Goal: Navigation & Orientation: Understand site structure

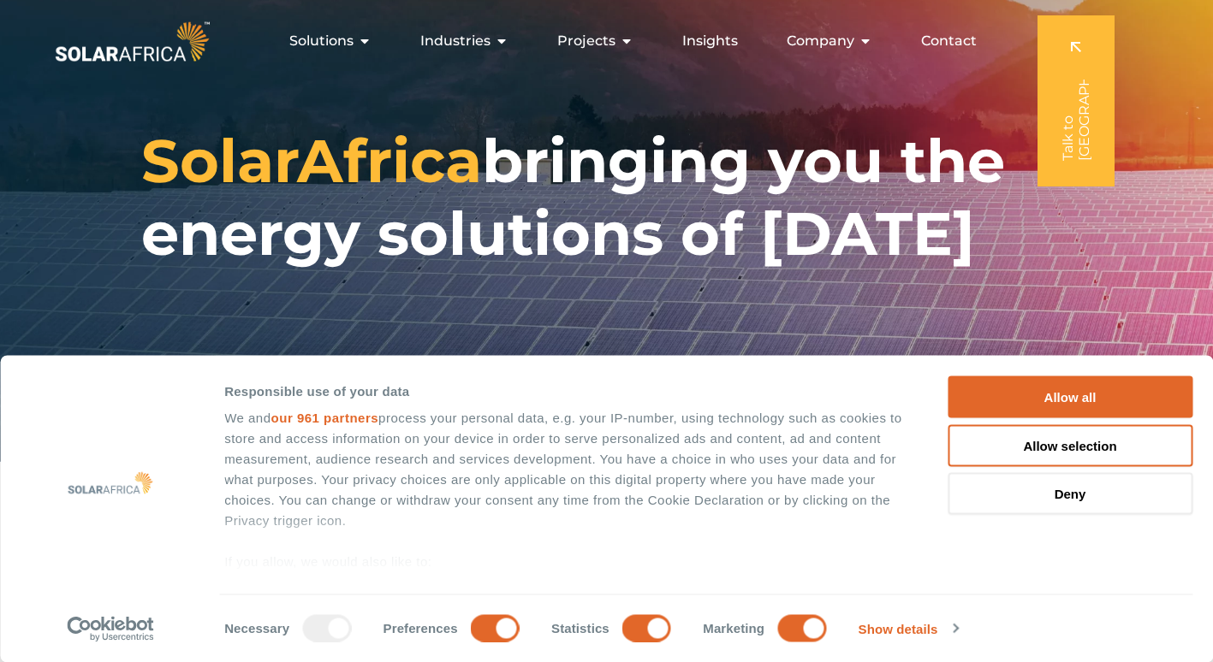
scroll to position [171, 0]
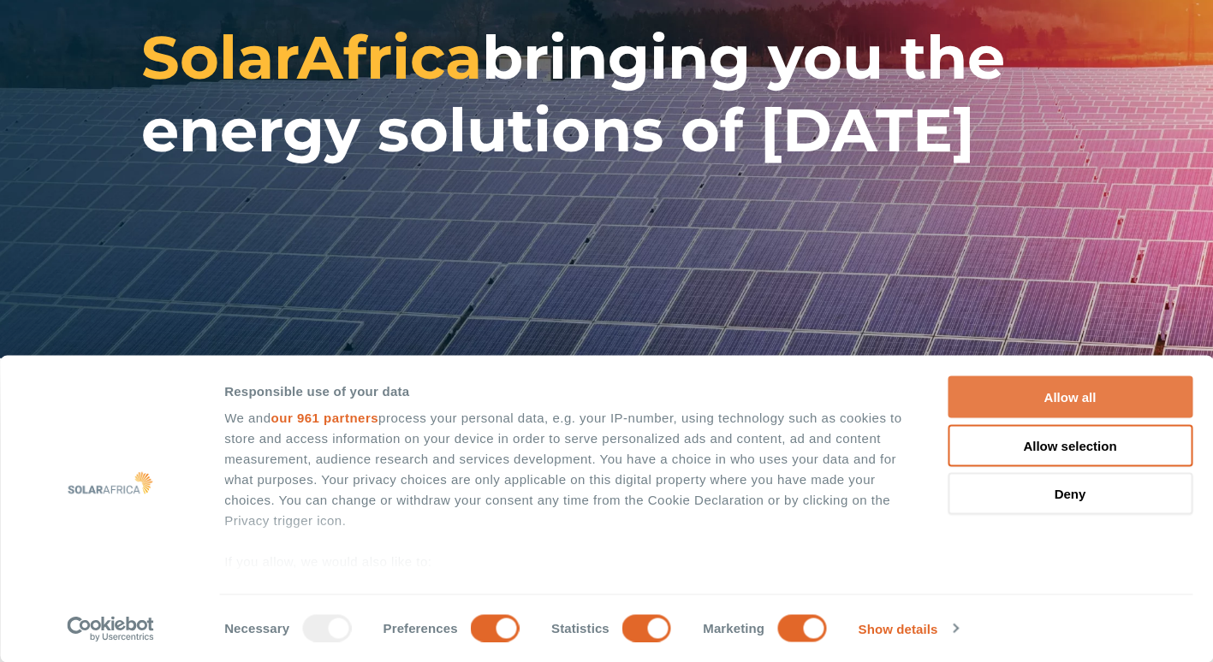
click at [1066, 399] on button "Allow all" at bounding box center [1070, 398] width 245 height 42
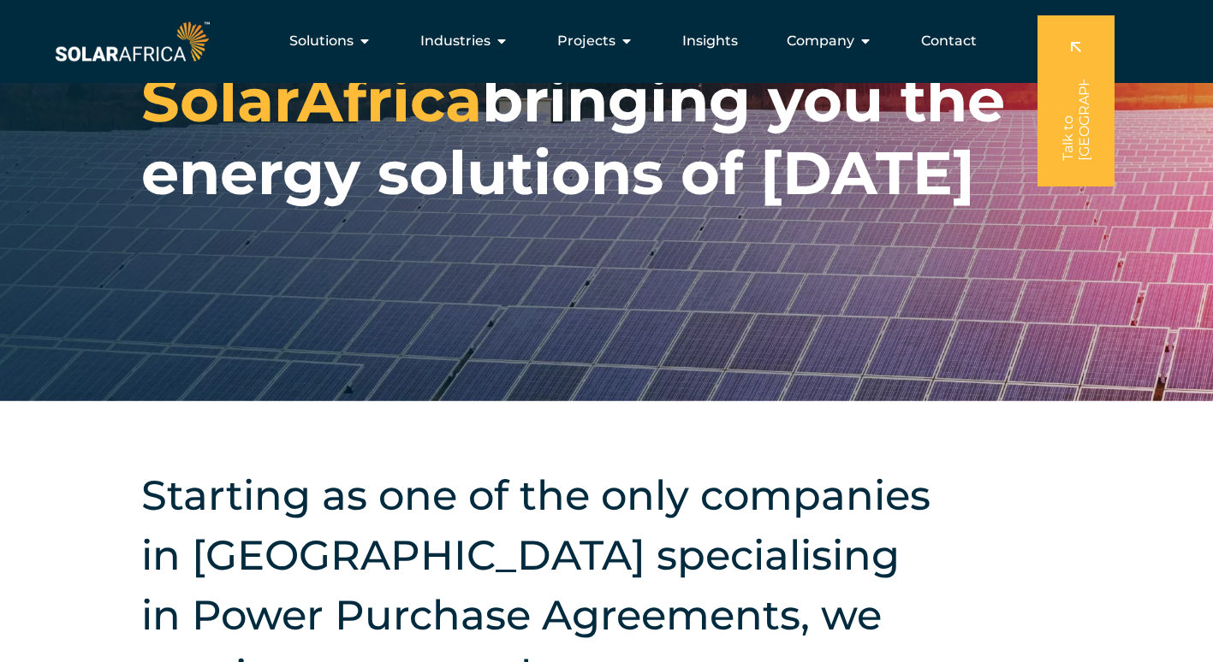
scroll to position [0, 0]
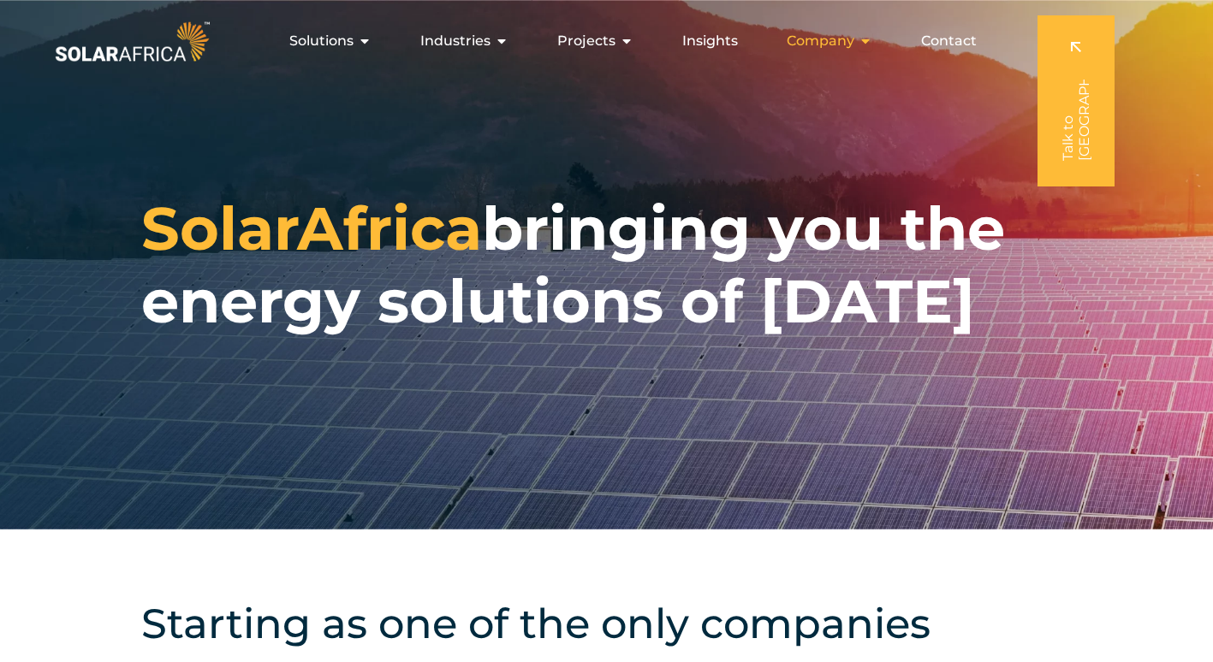
click at [814, 35] on span "Company" at bounding box center [821, 41] width 68 height 21
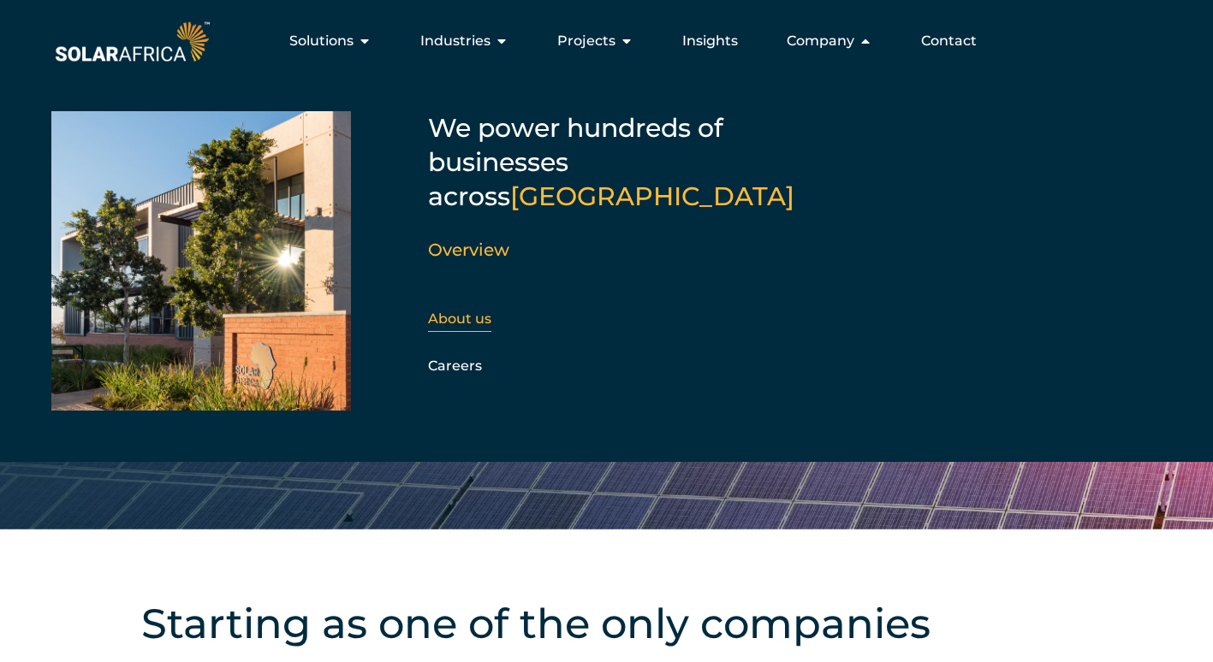
click at [437, 311] on link "About us" at bounding box center [459, 319] width 63 height 16
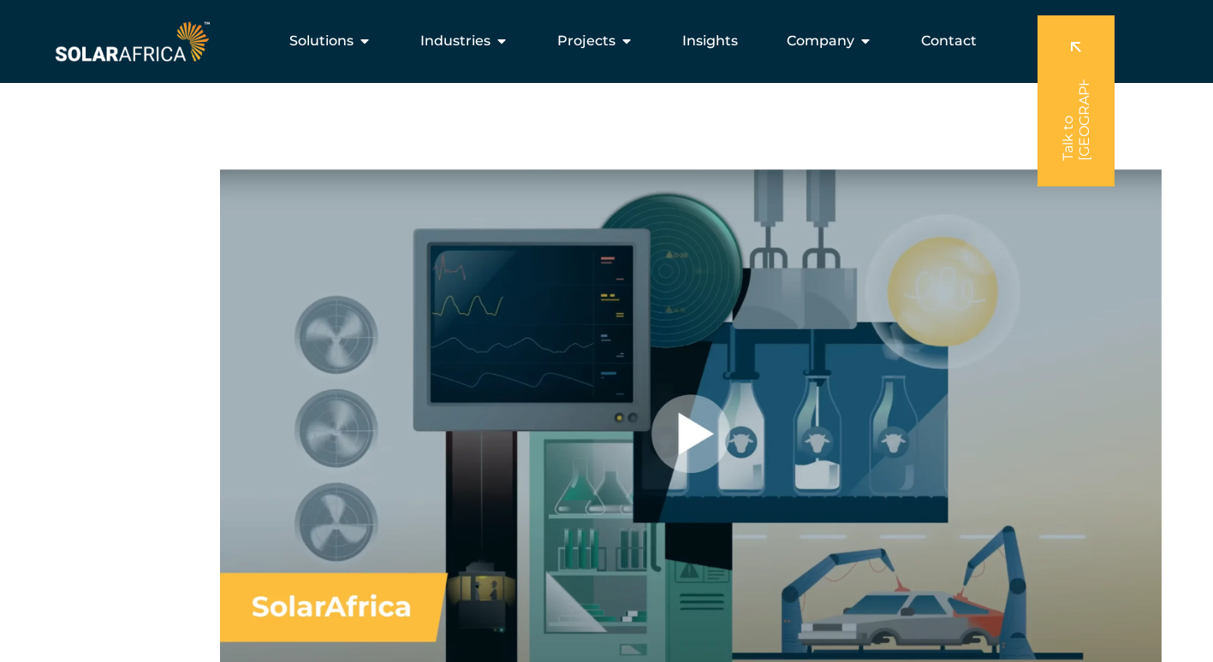
scroll to position [1027, 0]
click at [699, 431] on div at bounding box center [691, 434] width 942 height 530
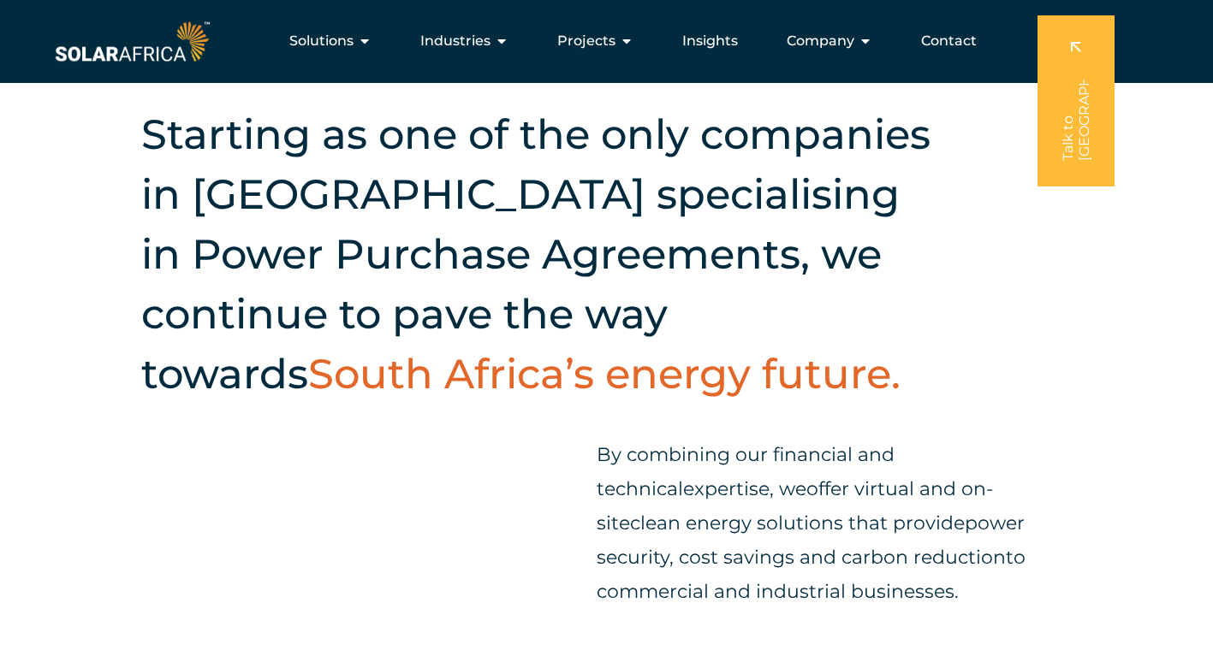
scroll to position [428, 0]
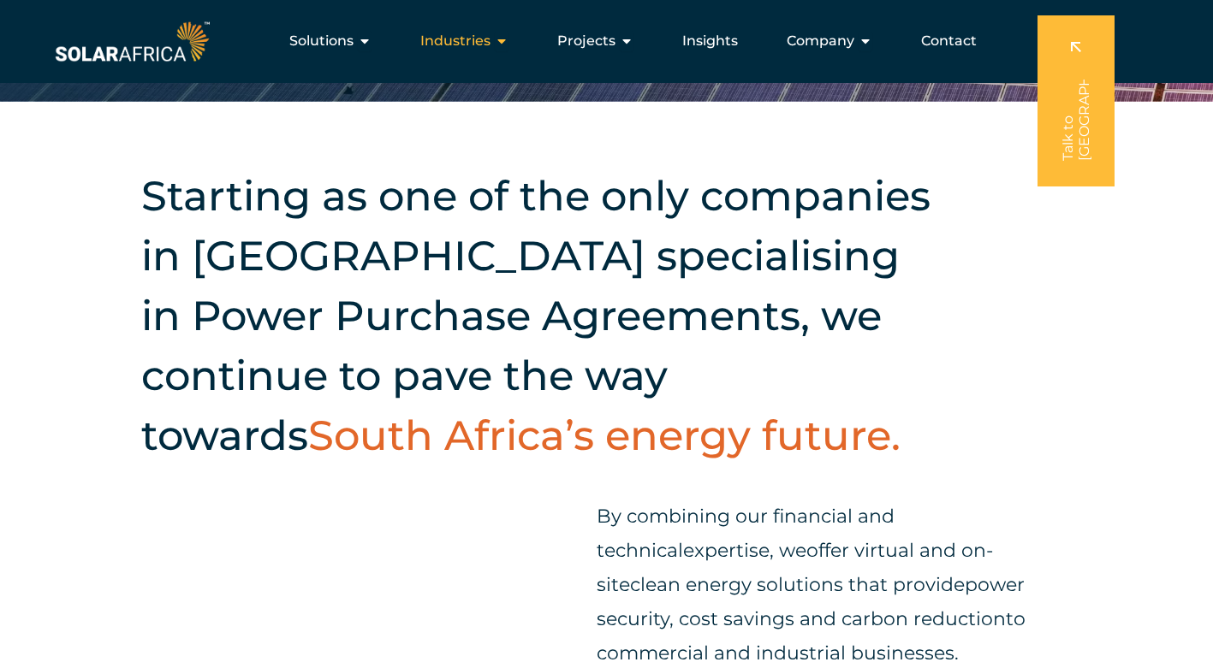
click at [479, 46] on span "Industries" at bounding box center [455, 41] width 70 height 21
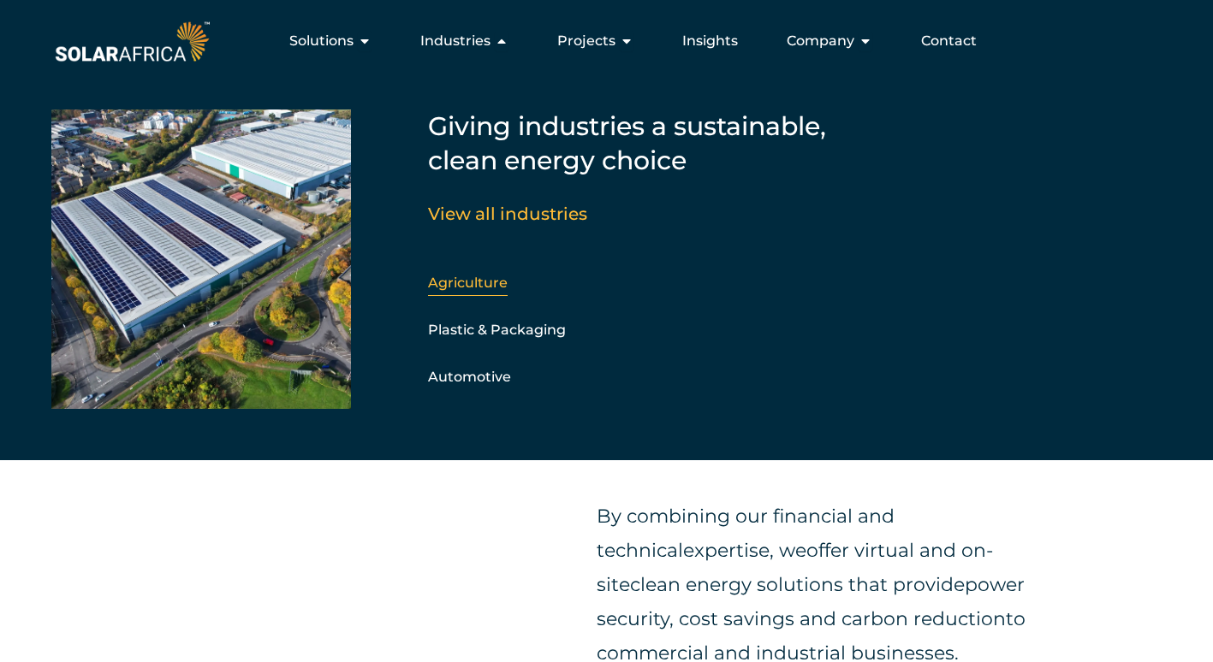
click at [448, 282] on link "Agriculture" at bounding box center [468, 283] width 80 height 16
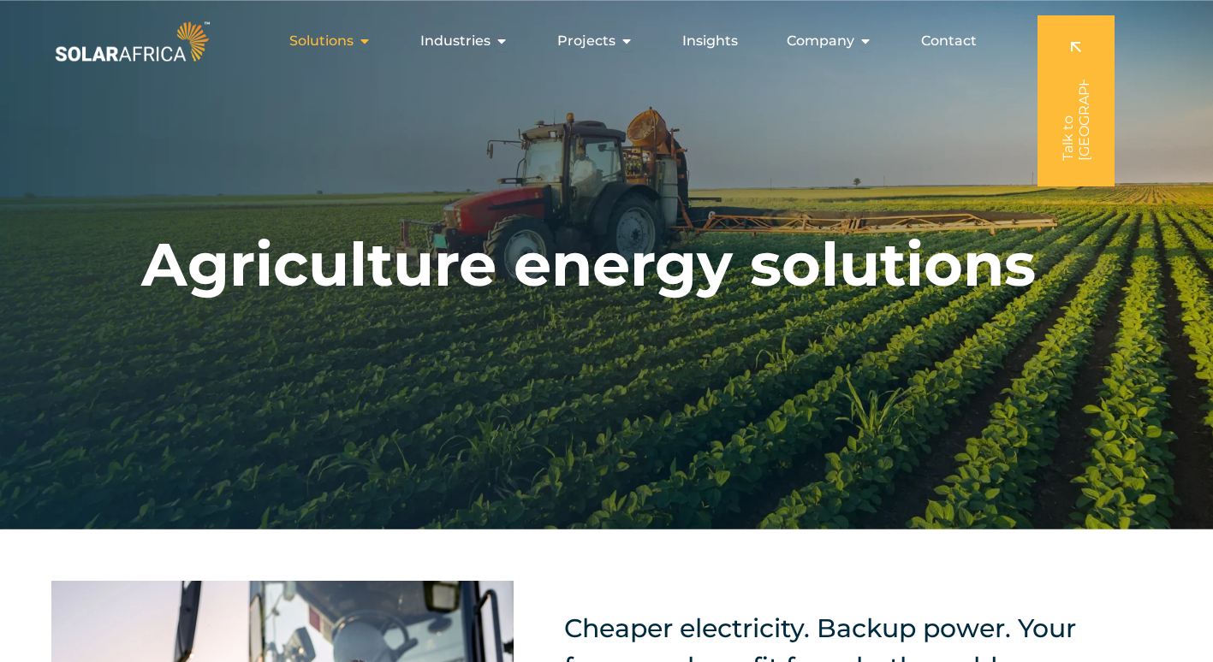
click at [316, 45] on span "Solutions" at bounding box center [321, 41] width 64 height 21
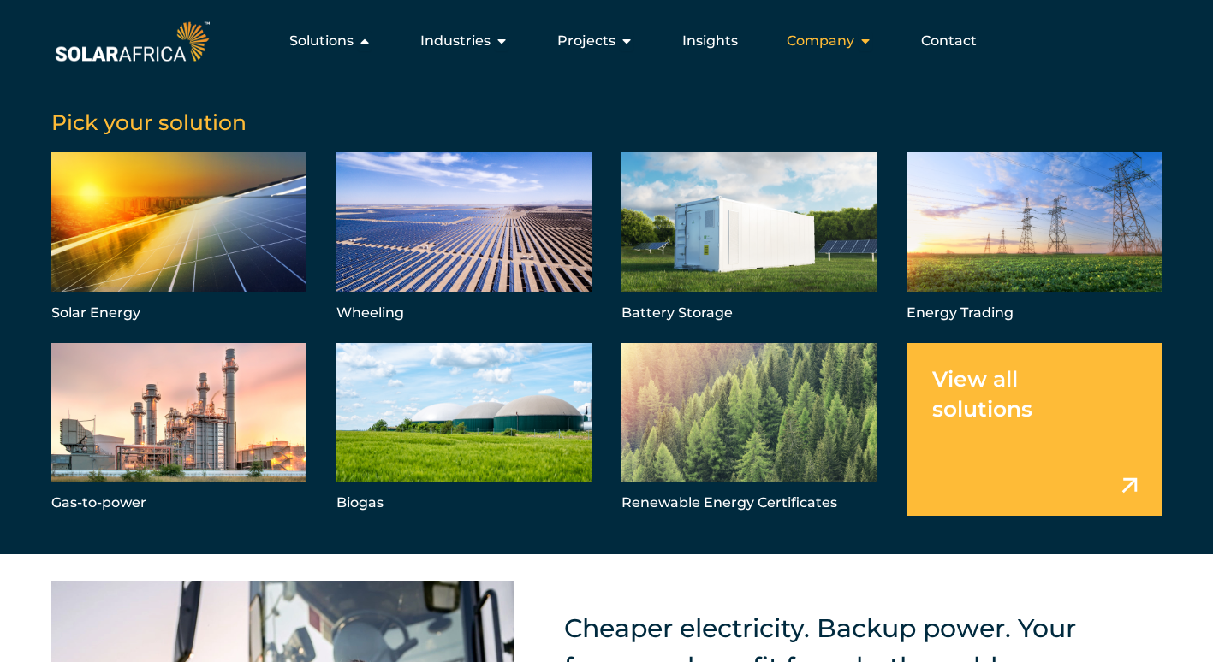
click at [835, 49] on span "Company" at bounding box center [821, 41] width 68 height 21
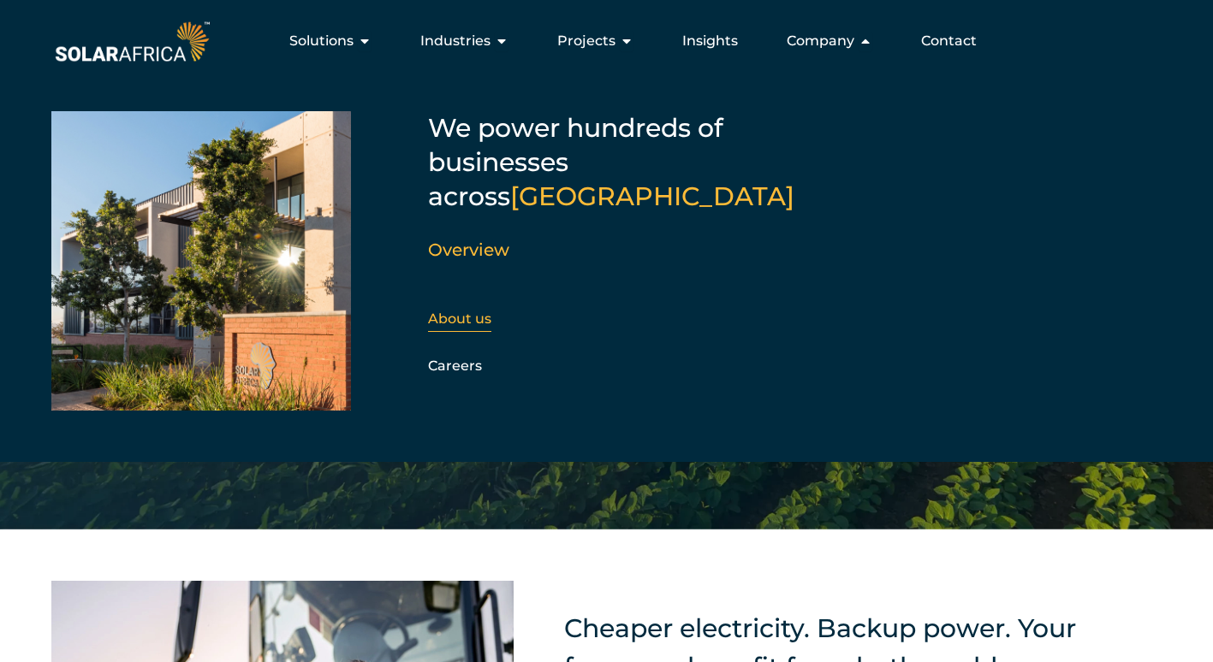
click at [467, 306] on div "About us" at bounding box center [520, 319] width 185 height 26
click at [463, 240] on link "Overview" at bounding box center [468, 250] width 81 height 21
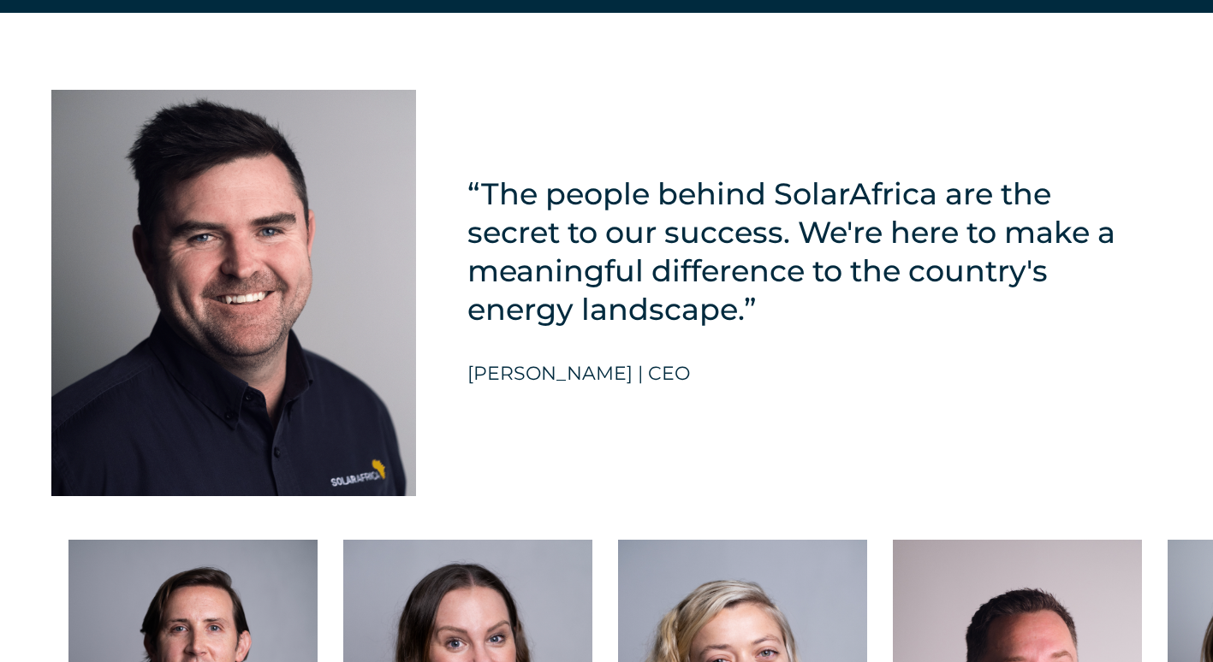
scroll to position [4280, 0]
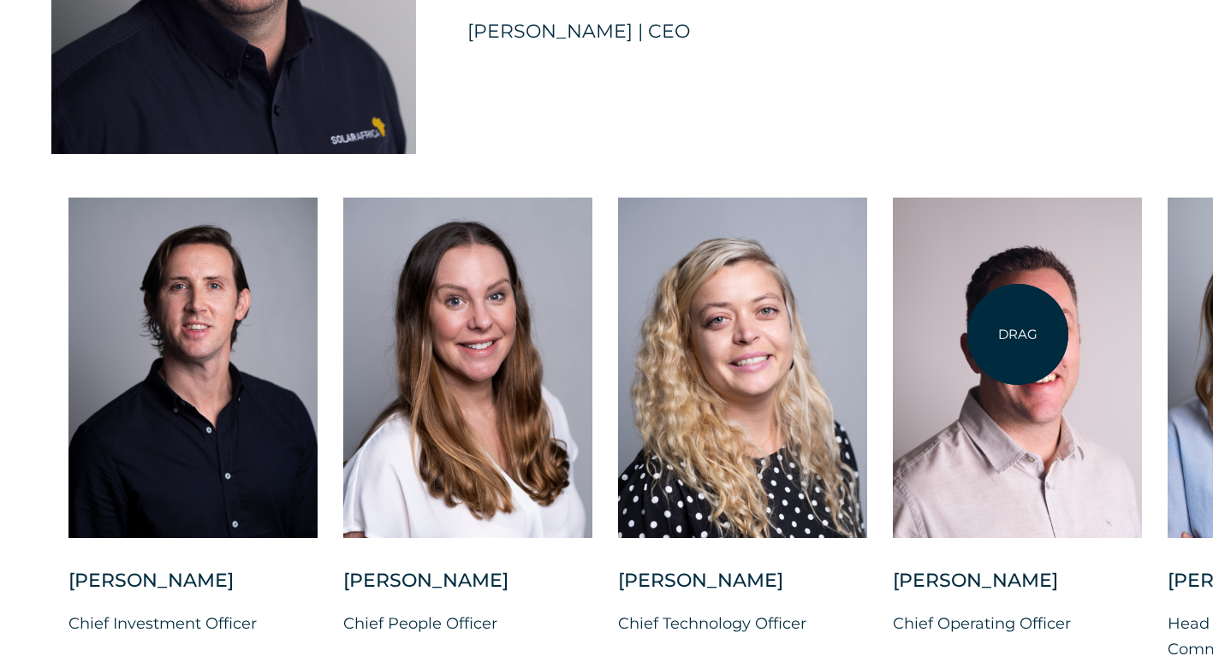
click at [1018, 335] on div at bounding box center [1017, 368] width 249 height 341
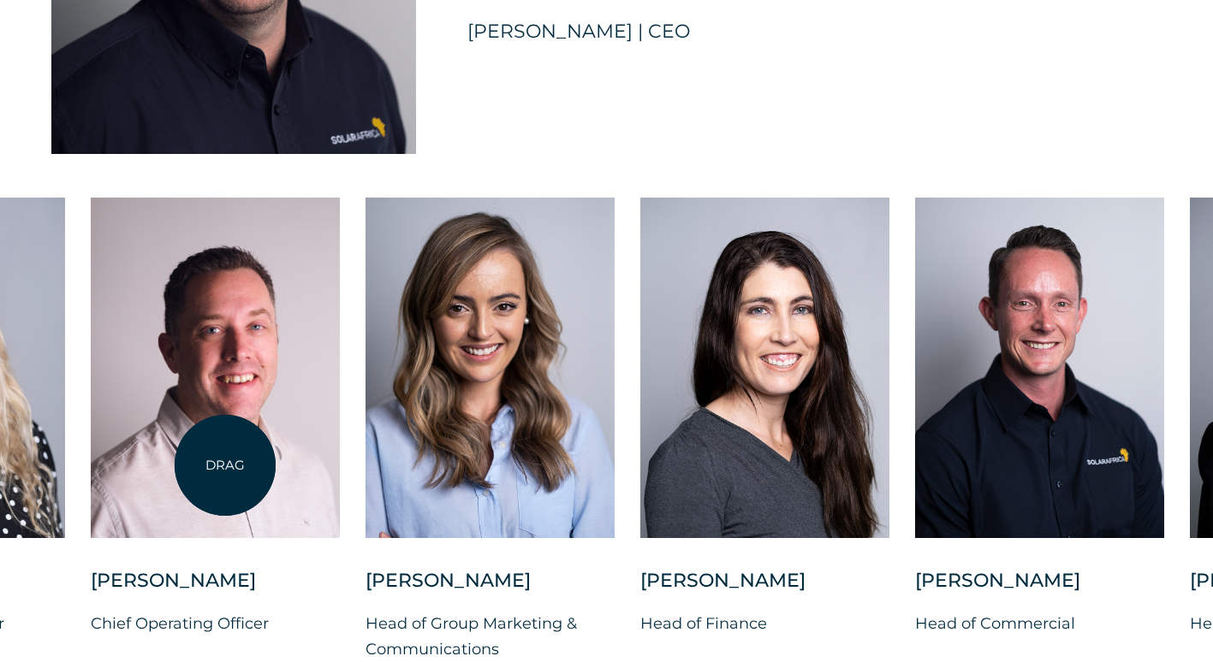
drag, startPoint x: 1023, startPoint y: 400, endPoint x: 208, endPoint y: 470, distance: 817.9
click at [208, 470] on div at bounding box center [215, 368] width 249 height 341
